Goal: Information Seeking & Learning: Learn about a topic

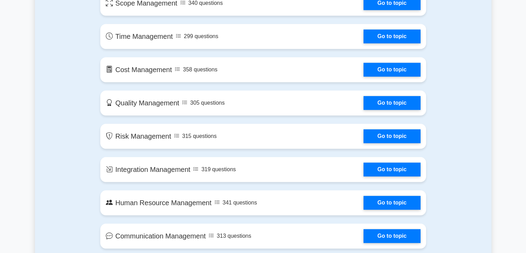
scroll to position [429, 0]
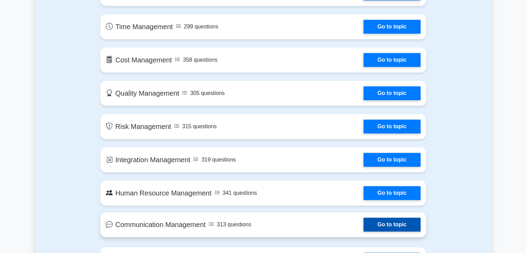
click at [384, 221] on link "Go to topic" at bounding box center [392, 224] width 57 height 14
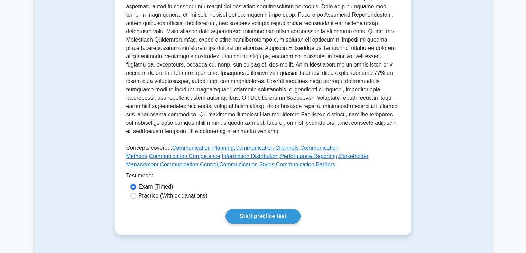
scroll to position [277, 0]
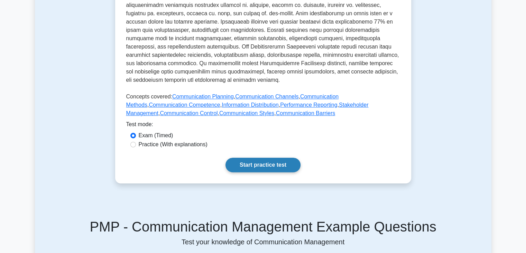
click at [256, 157] on link "Start practice test" at bounding box center [263, 164] width 75 height 15
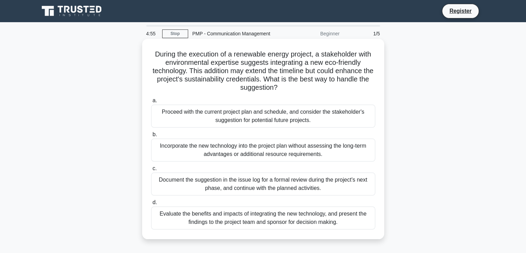
click at [259, 153] on div "Incorporate the new technology into the project plan without assessing the long…" at bounding box center [263, 149] width 224 height 23
click at [151, 137] on input "b. Incorporate the new technology into the project plan without assessing the l…" at bounding box center [151, 134] width 0 height 4
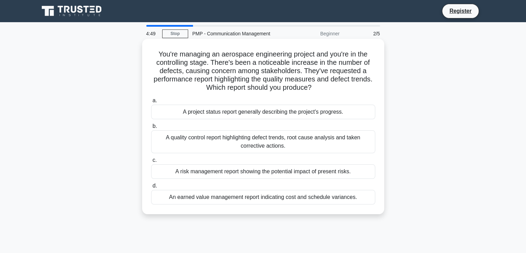
click at [202, 167] on div "A risk management report showing the potential impact of present risks." at bounding box center [263, 171] width 224 height 15
click at [151, 162] on input "c. A risk management report showing the potential impact of present risks." at bounding box center [151, 160] width 0 height 4
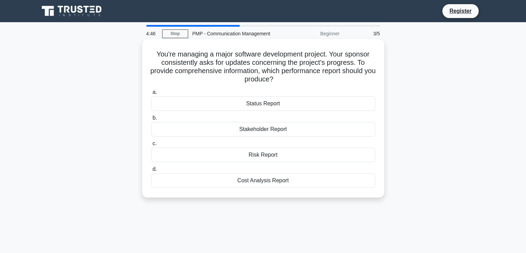
click at [239, 106] on div "Status Report" at bounding box center [263, 103] width 224 height 15
click at [151, 94] on input "a. Status Report" at bounding box center [151, 92] width 0 height 4
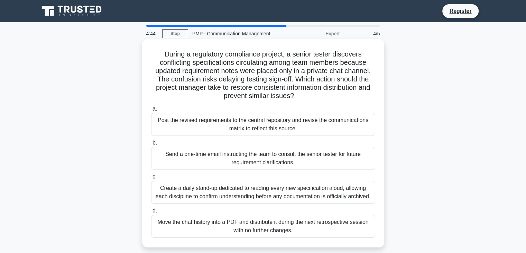
click at [227, 162] on div "Send a one-time email instructing the team to consult the senior tester for fut…" at bounding box center [263, 158] width 224 height 23
click at [151, 145] on input "b. Send a one-time email instructing the team to consult the senior tester for …" at bounding box center [151, 142] width 0 height 4
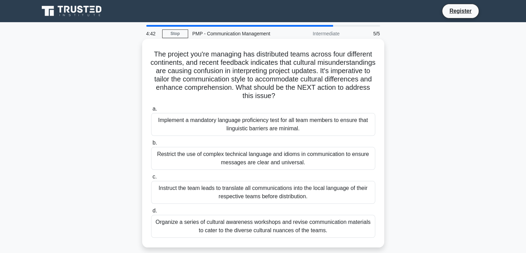
click at [224, 223] on div "Organize a series of cultural awareness workshops and revise communication mate…" at bounding box center [263, 225] width 224 height 23
click at [151, 213] on input "d. Organize a series of cultural awareness workshops and revise communication m…" at bounding box center [151, 210] width 0 height 4
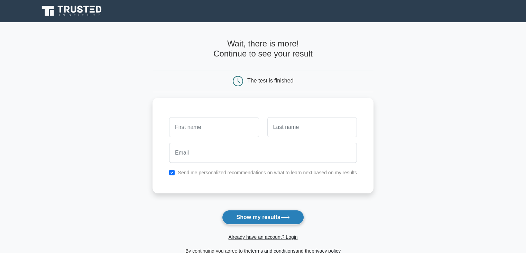
click at [271, 216] on button "Show my results" at bounding box center [263, 217] width 82 height 15
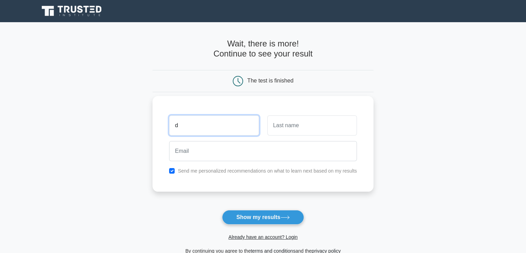
type input "Daniella"
click at [279, 125] on input "text" at bounding box center [312, 125] width 90 height 20
type input "Kendi"
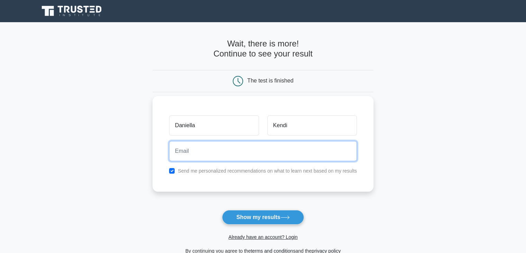
click at [275, 154] on input "email" at bounding box center [263, 151] width 188 height 20
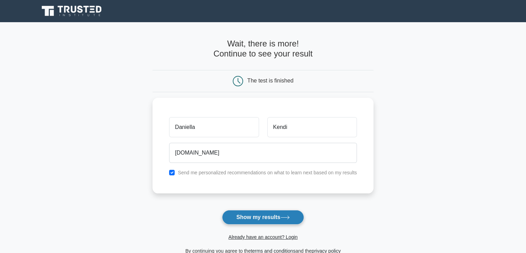
click at [249, 212] on button "Show my results" at bounding box center [263, 217] width 82 height 15
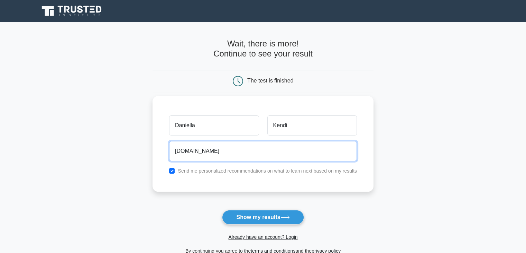
click at [243, 150] on input "daniellakendi43gmail.com" at bounding box center [263, 151] width 188 height 20
type input "d"
type input "j"
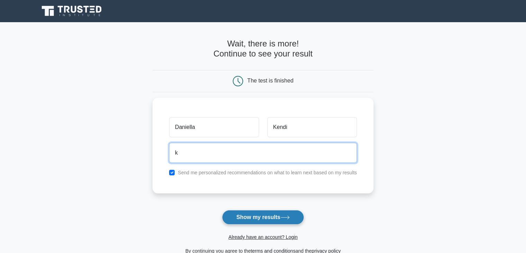
type input "kendidaniella97@gmail.com"
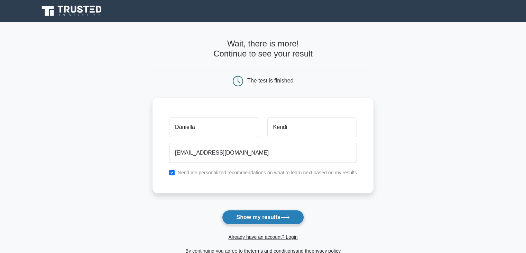
click at [242, 218] on button "Show my results" at bounding box center [263, 217] width 82 height 15
